Goal: Information Seeking & Learning: Learn about a topic

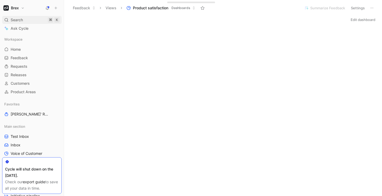
click at [18, 20] on span "Search" at bounding box center [17, 20] width 12 height 6
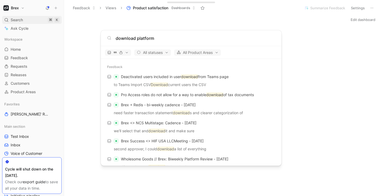
type input "download platform"
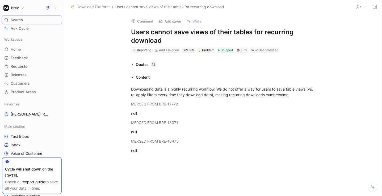
click at [95, 5] on span "Download Platform" at bounding box center [93, 7] width 33 height 6
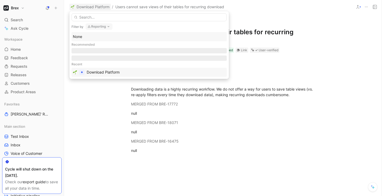
click at [90, 70] on div "Download Platform" at bounding box center [103, 72] width 33 height 6
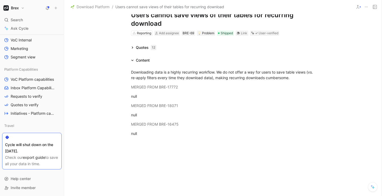
scroll to position [244, 0]
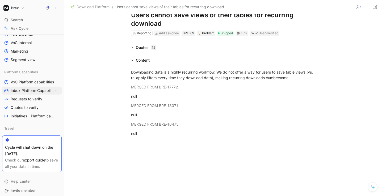
click at [20, 88] on span "Inbox Platform Capabilities" at bounding box center [33, 90] width 44 height 5
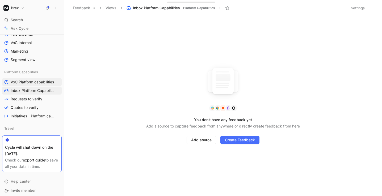
click at [23, 81] on span "VoC Platform capabilities" at bounding box center [32, 81] width 43 height 5
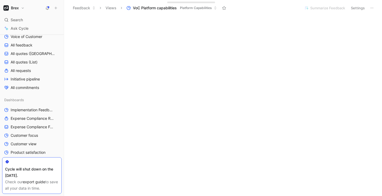
scroll to position [85, 0]
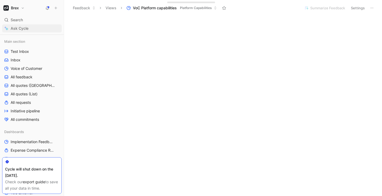
click at [31, 28] on link "Ask Cycle" at bounding box center [32, 28] width 60 height 8
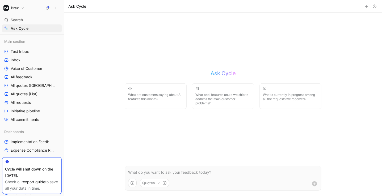
click at [12, 9] on h1 "Brex" at bounding box center [15, 8] width 8 height 5
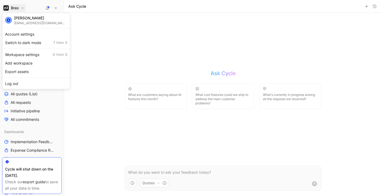
click at [12, 9] on div at bounding box center [191, 98] width 382 height 196
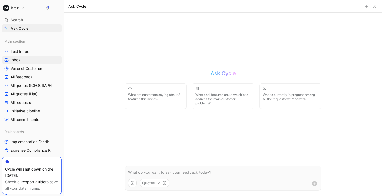
click at [20, 60] on link "Inbox" at bounding box center [32, 60] width 60 height 8
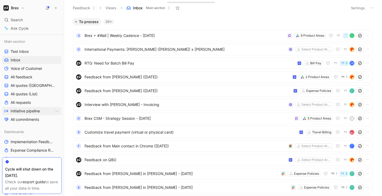
click at [26, 112] on span "Initiative pipeline" at bounding box center [25, 110] width 29 height 5
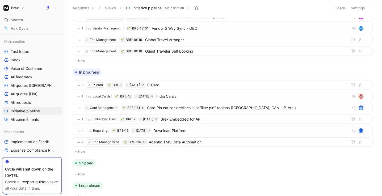
scroll to position [312, 0]
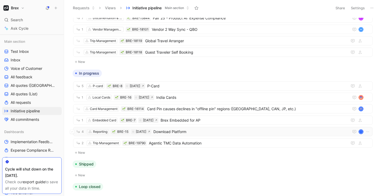
click at [170, 134] on span "Download Platform" at bounding box center [249, 132] width 193 height 6
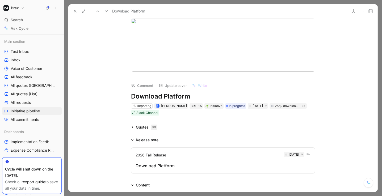
click at [159, 162] on button "2026 Fall Release [DATE] Download Platform" at bounding box center [223, 160] width 184 height 26
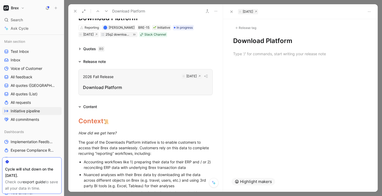
scroll to position [50, 0]
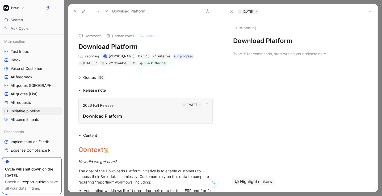
click at [78, 150] on span "Context" at bounding box center [90, 150] width 25 height 8
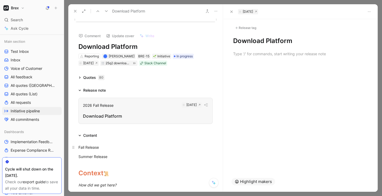
click at [113, 148] on div "Fall Release" at bounding box center [145, 148] width 134 height 6
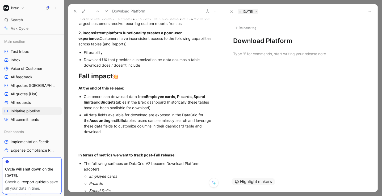
scroll to position [427, 0]
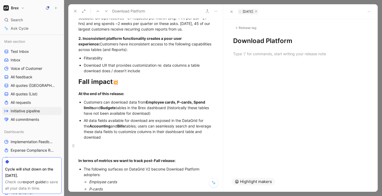
click at [91, 145] on div at bounding box center [145, 148] width 134 height 11
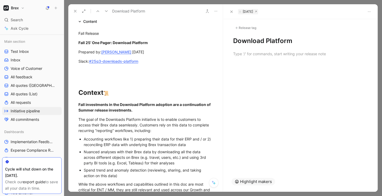
scroll to position [160, 0]
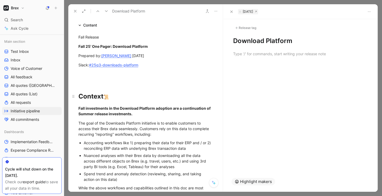
click at [84, 86] on h1 "Context 📜" at bounding box center [145, 94] width 154 height 19
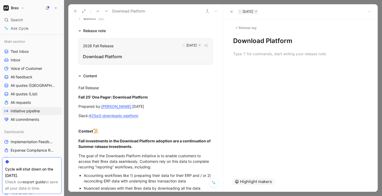
scroll to position [107, 0]
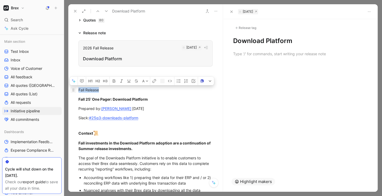
drag, startPoint x: 105, startPoint y: 90, endPoint x: 72, endPoint y: 88, distance: 32.4
click at [72, 88] on p "Fall Release" at bounding box center [145, 90] width 154 height 9
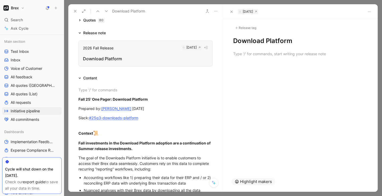
click at [74, 9] on icon at bounding box center [75, 11] width 4 height 4
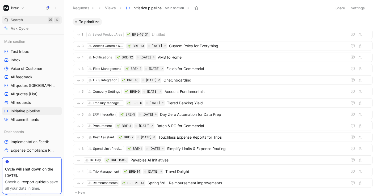
click at [31, 20] on div "Search ⌘ K" at bounding box center [32, 20] width 60 height 8
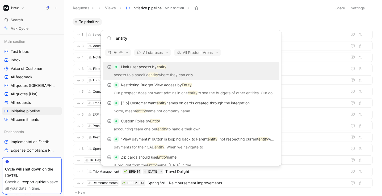
scroll to position [46, 0]
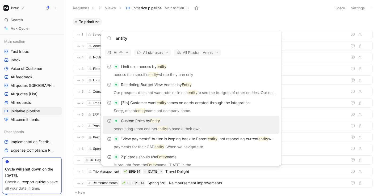
type input "entity"
click at [138, 122] on p "Custom Roles by Entity" at bounding box center [140, 121] width 39 height 6
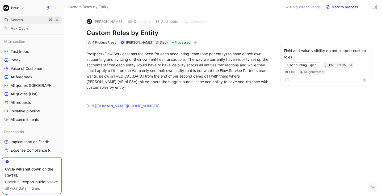
click at [31, 22] on div "Search ⌘ K" at bounding box center [32, 20] width 60 height 8
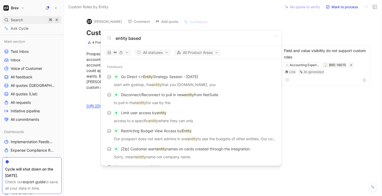
type input "entity based"
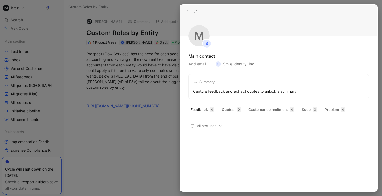
click at [186, 12] on icon at bounding box center [187, 11] width 4 height 4
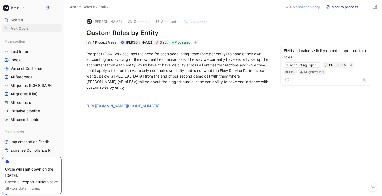
click at [27, 28] on span "Ask Cycle" at bounding box center [20, 28] width 18 height 6
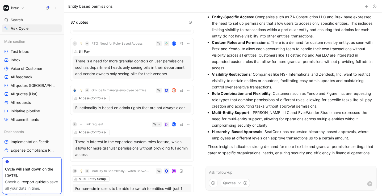
scroll to position [461, 0]
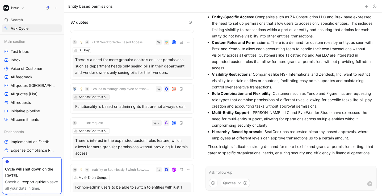
click at [92, 97] on div "Access Controls & Permissions" at bounding box center [94, 96] width 30 height 5
click at [28, 22] on div "Search ⌘ K" at bounding box center [32, 20] width 60 height 8
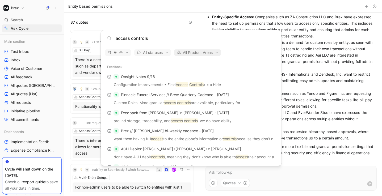
type input "access controls"
click at [203, 53] on span "All Product Areas" at bounding box center [197, 52] width 42 height 6
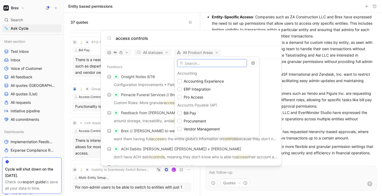
click at [195, 63] on input "text" at bounding box center [212, 63] width 70 height 8
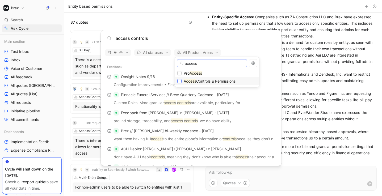
type input "access"
click at [180, 83] on div at bounding box center [179, 81] width 4 height 4
click at [236, 55] on div at bounding box center [191, 98] width 382 height 196
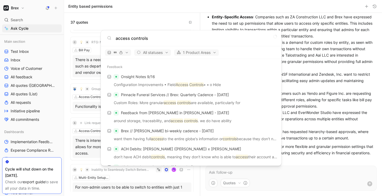
drag, startPoint x: 154, startPoint y: 39, endPoint x: 113, endPoint y: 37, distance: 41.2
click at [113, 37] on div "access controls" at bounding box center [191, 38] width 168 height 6
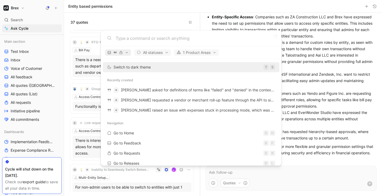
click at [122, 52] on icon "button" at bounding box center [121, 53] width 4 height 4
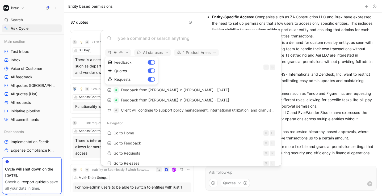
click at [147, 54] on div at bounding box center [191, 98] width 382 height 196
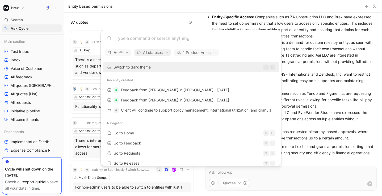
click at [148, 52] on span "All statuses" at bounding box center [153, 52] width 32 height 6
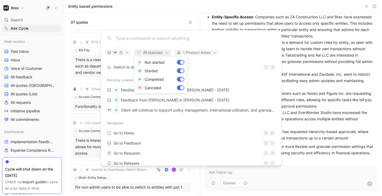
click at [148, 52] on div at bounding box center [191, 98] width 382 height 196
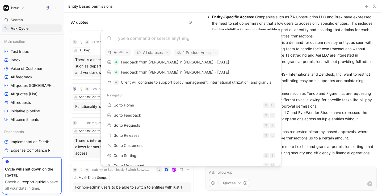
scroll to position [37, 0]
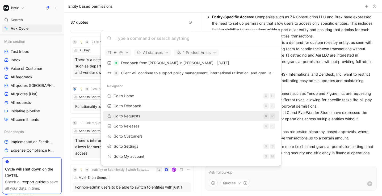
click at [138, 116] on span "Go to Requests" at bounding box center [126, 116] width 27 height 5
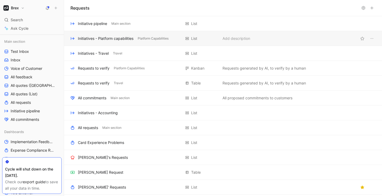
click at [96, 40] on div "Initiatives - Platform capabilities" at bounding box center [106, 38] width 56 height 6
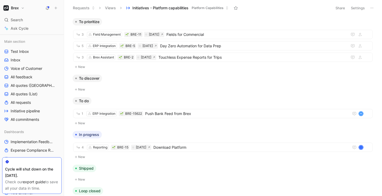
click at [113, 6] on button "Views" at bounding box center [111, 8] width 16 height 8
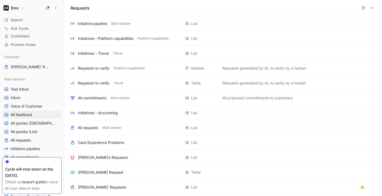
scroll to position [36, 0]
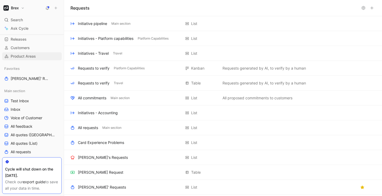
click at [22, 58] on span "Product Areas" at bounding box center [23, 56] width 25 height 5
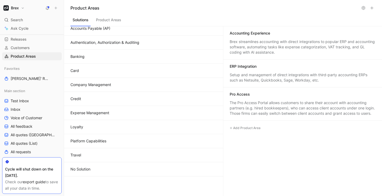
scroll to position [42, 0]
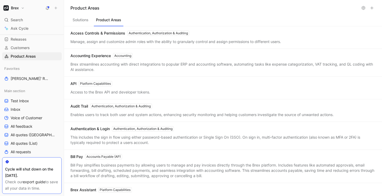
click at [106, 24] on button "Product Areas" at bounding box center [108, 21] width 29 height 10
click at [111, 35] on div "Access Controls & Permissions Authentication, Authorization & Auditing" at bounding box center [129, 33] width 119 height 5
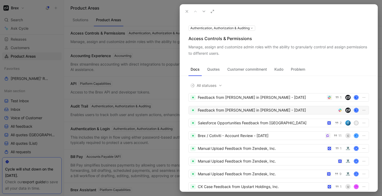
scroll to position [2, 0]
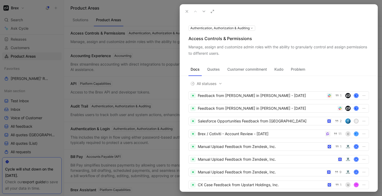
click at [216, 69] on button "Quotes" at bounding box center [213, 69] width 17 height 9
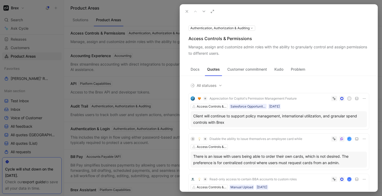
click at [238, 70] on button "Customer commitment" at bounding box center [247, 69] width 44 height 9
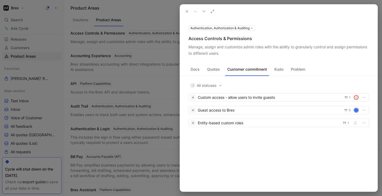
click at [296, 71] on button "Problem" at bounding box center [298, 69] width 19 height 9
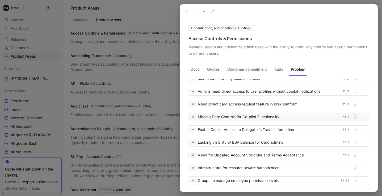
scroll to position [67, 0]
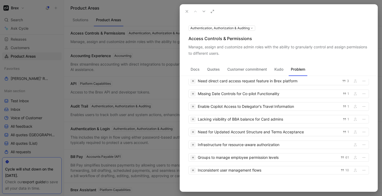
click at [103, 20] on div at bounding box center [191, 98] width 382 height 196
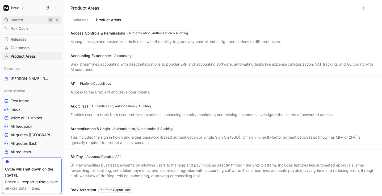
click at [22, 17] on span "Search" at bounding box center [17, 20] width 12 height 6
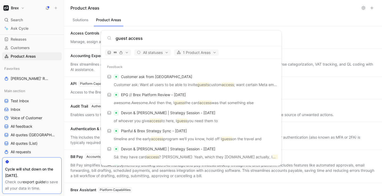
type input "guest access"
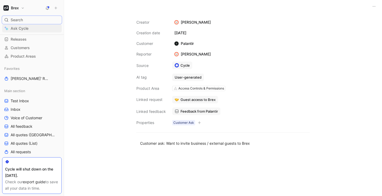
click at [24, 28] on span "Ask Cycle" at bounding box center [20, 28] width 18 height 6
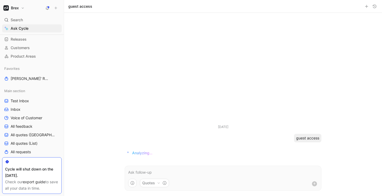
click at [153, 182] on button "Quotes" at bounding box center [154, 183] width 29 height 9
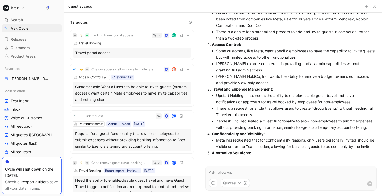
click at [230, 72] on html "Brex Search ⌘ K Ask Cycle Workspace Home G then H Feedback G then F Requests G …" at bounding box center [191, 98] width 382 height 196
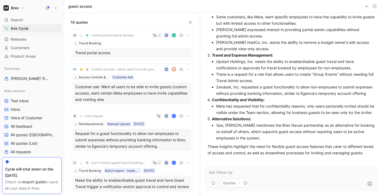
scroll to position [88, 0]
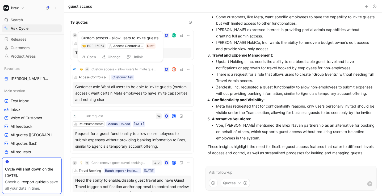
click at [110, 69] on span "Custom access - allow users to invite guests" at bounding box center [124, 69] width 66 height 4
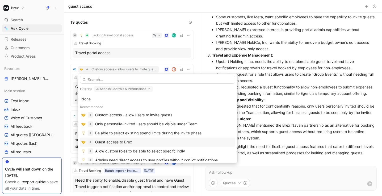
click at [120, 142] on div "Guest access to Brex" at bounding box center [113, 142] width 37 height 6
click at [120, 142] on div "Guest access to Brex" at bounding box center [113, 141] width 37 height 6
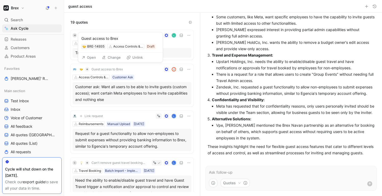
click at [103, 71] on span "Guest access to Brex" at bounding box center [106, 69] width 31 height 4
click at [89, 56] on button "Open" at bounding box center [88, 56] width 19 height 7
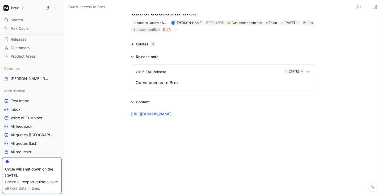
scroll to position [20, 0]
